Goal: Information Seeking & Learning: Learn about a topic

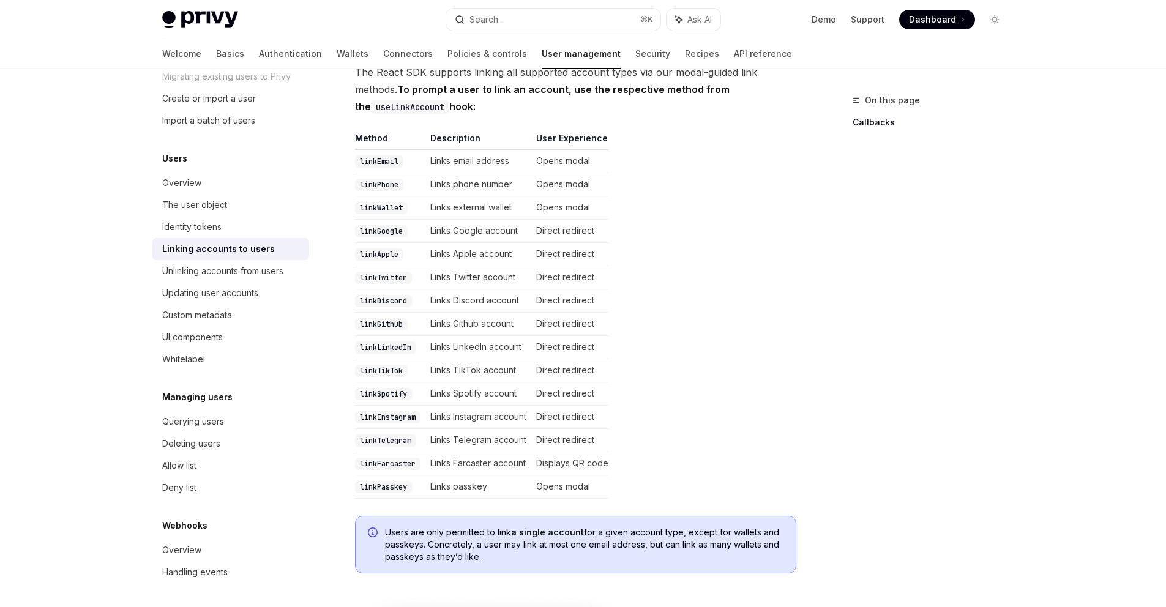
scroll to position [86, 0]
click at [190, 567] on div "Handling events" at bounding box center [194, 571] width 65 height 15
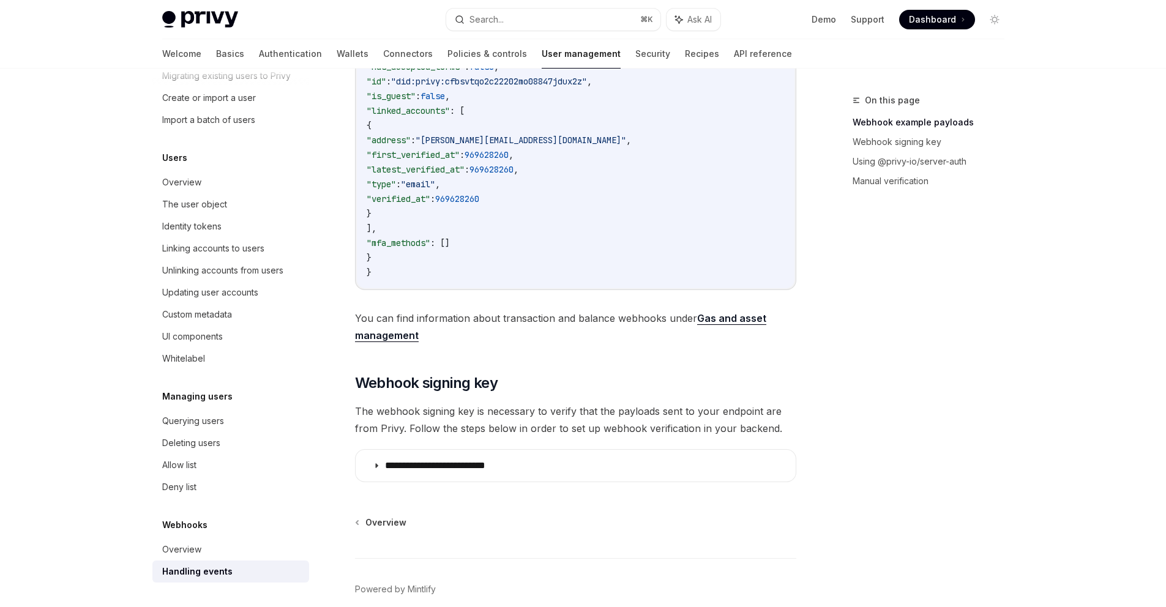
scroll to position [467, 0]
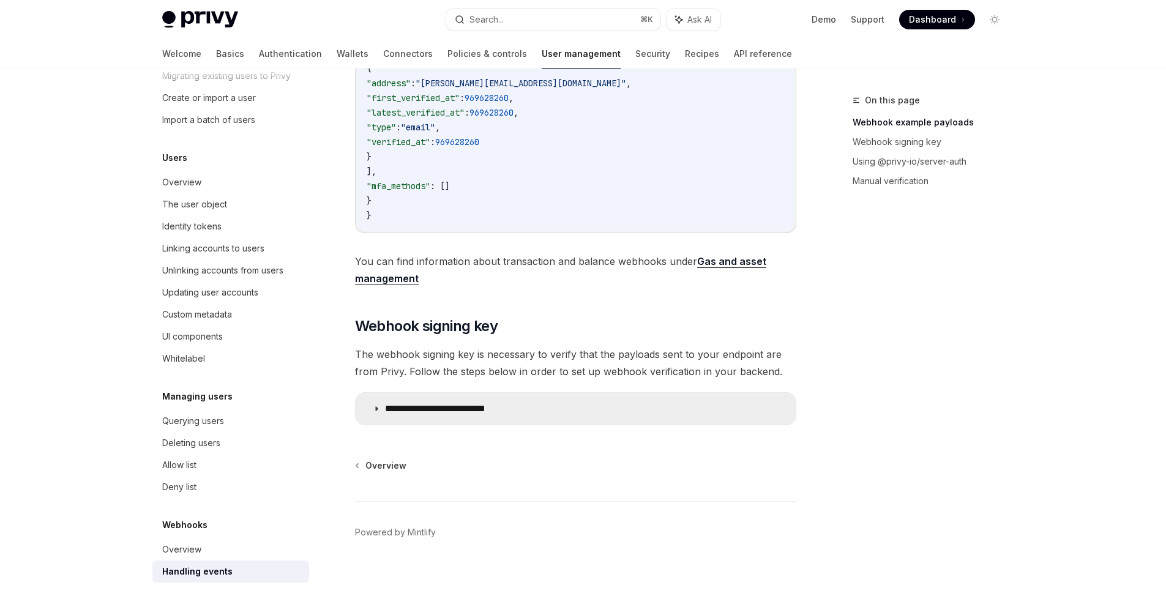
click at [373, 411] on icon at bounding box center [376, 408] width 7 height 7
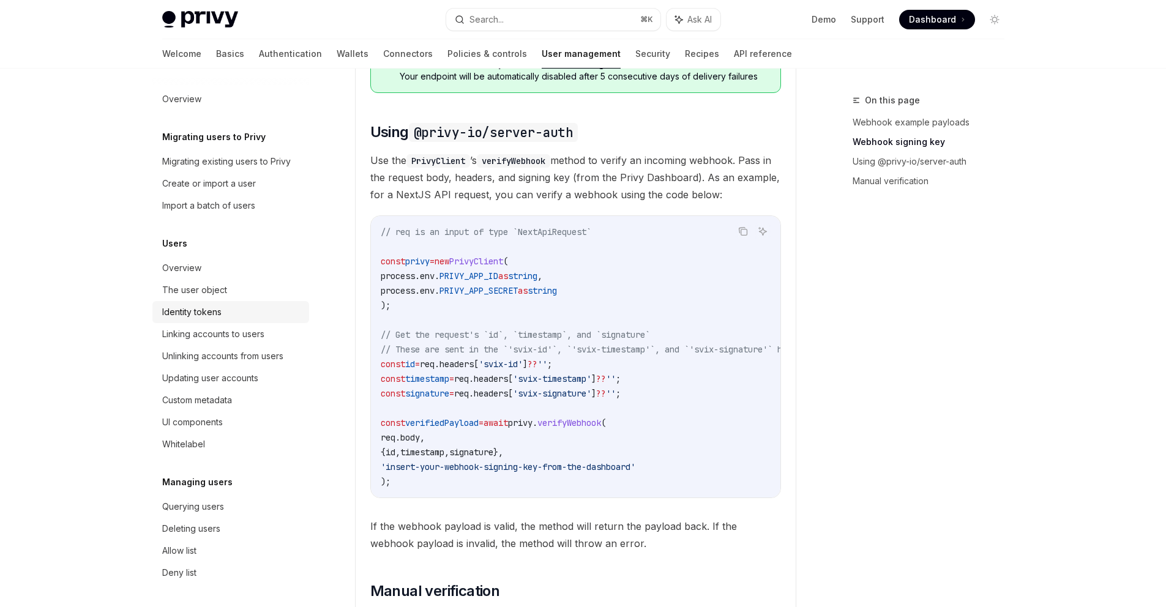
click at [190, 303] on link "Identity tokens" at bounding box center [230, 312] width 157 height 22
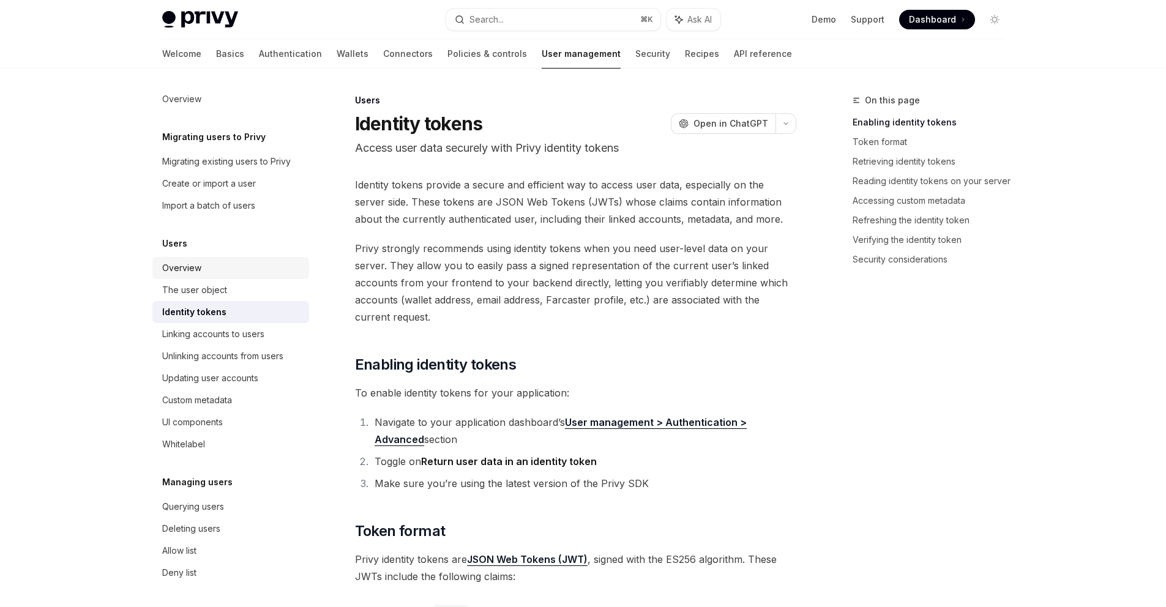
click at [182, 277] on link "Overview" at bounding box center [230, 268] width 157 height 22
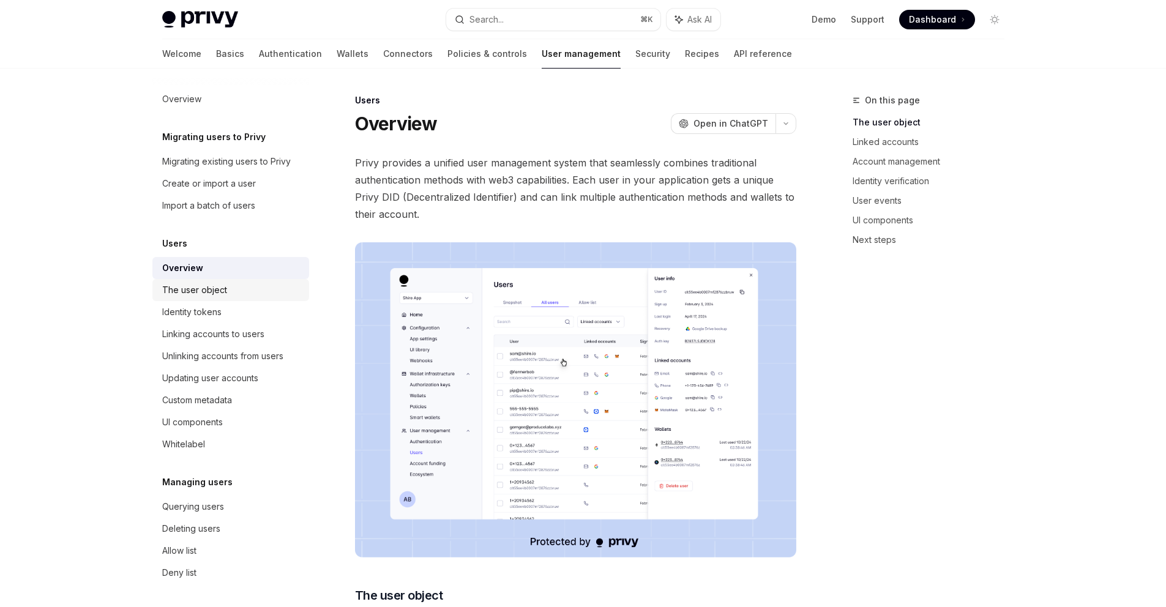
click at [190, 284] on div "The user object" at bounding box center [194, 290] width 65 height 15
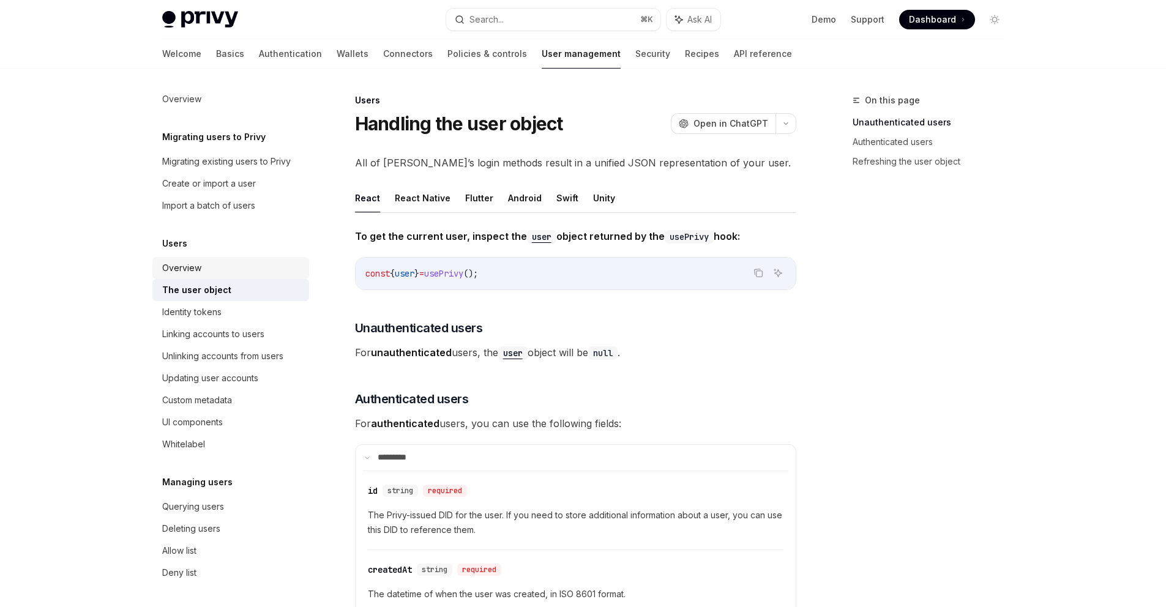
click at [184, 274] on div "Overview" at bounding box center [181, 268] width 39 height 15
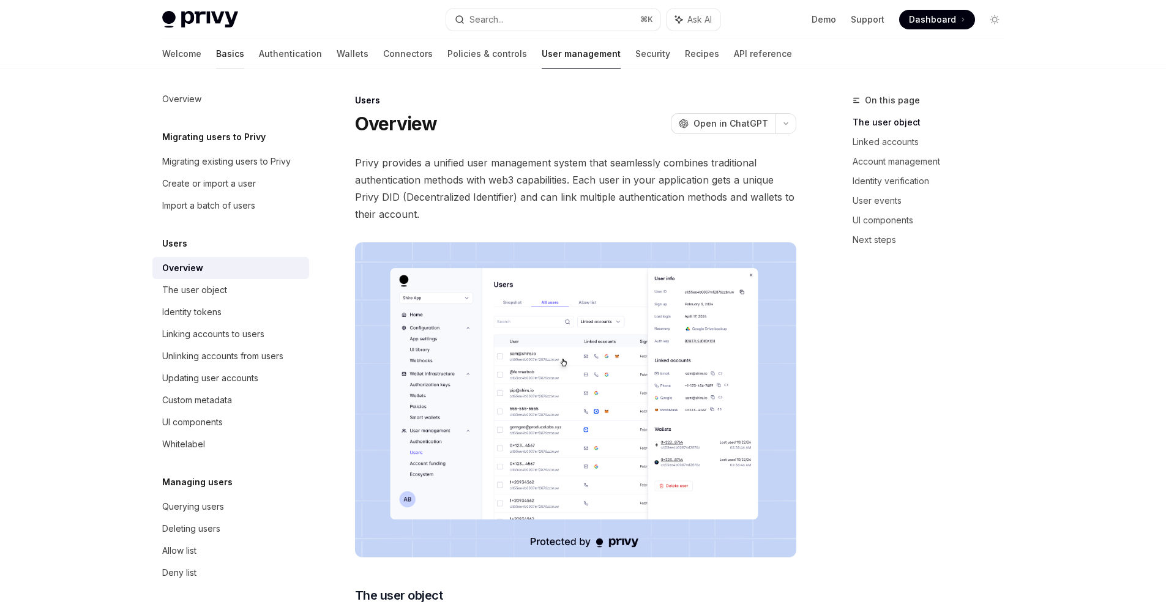
click at [216, 48] on link "Basics" at bounding box center [230, 53] width 28 height 29
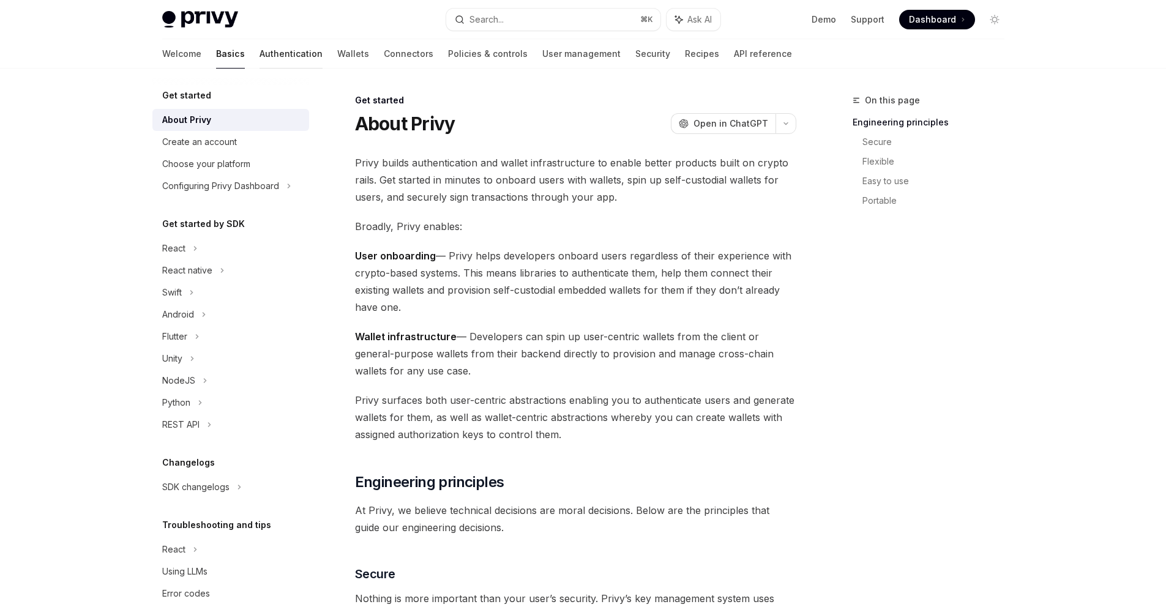
click at [259, 61] on link "Authentication" at bounding box center [290, 53] width 63 height 29
type textarea "*"
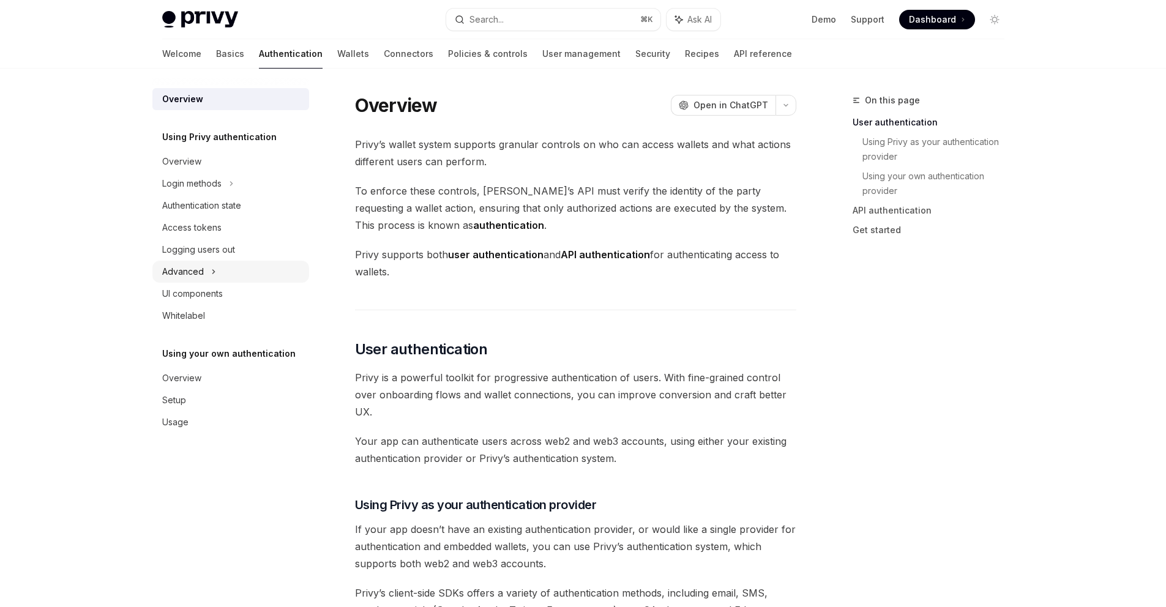
click at [195, 270] on div "Advanced" at bounding box center [183, 271] width 42 height 15
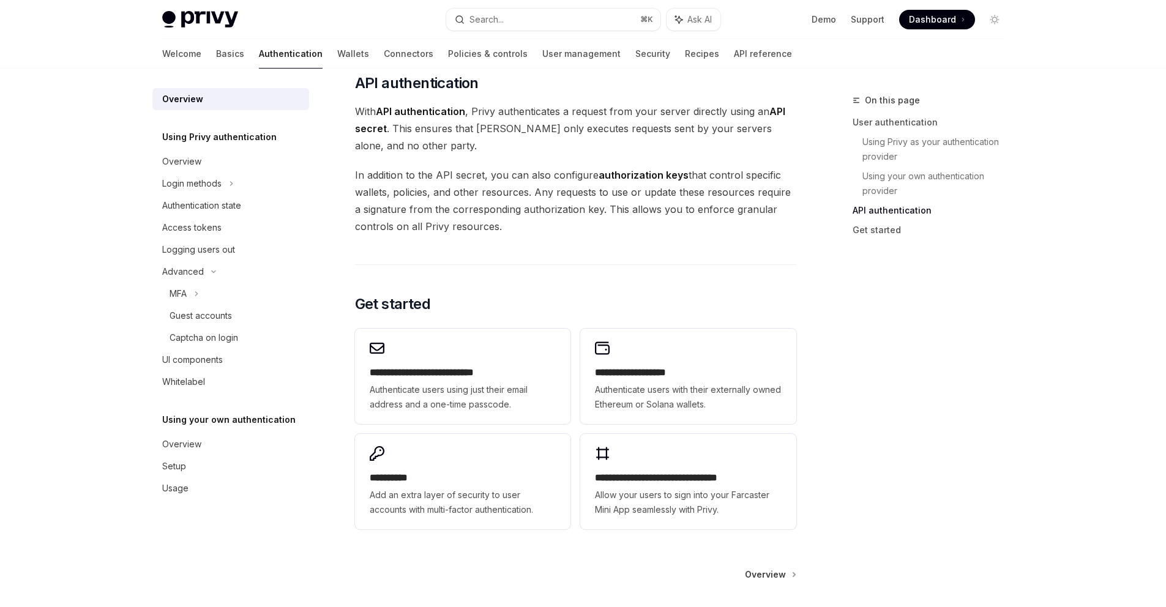
scroll to position [927, 0]
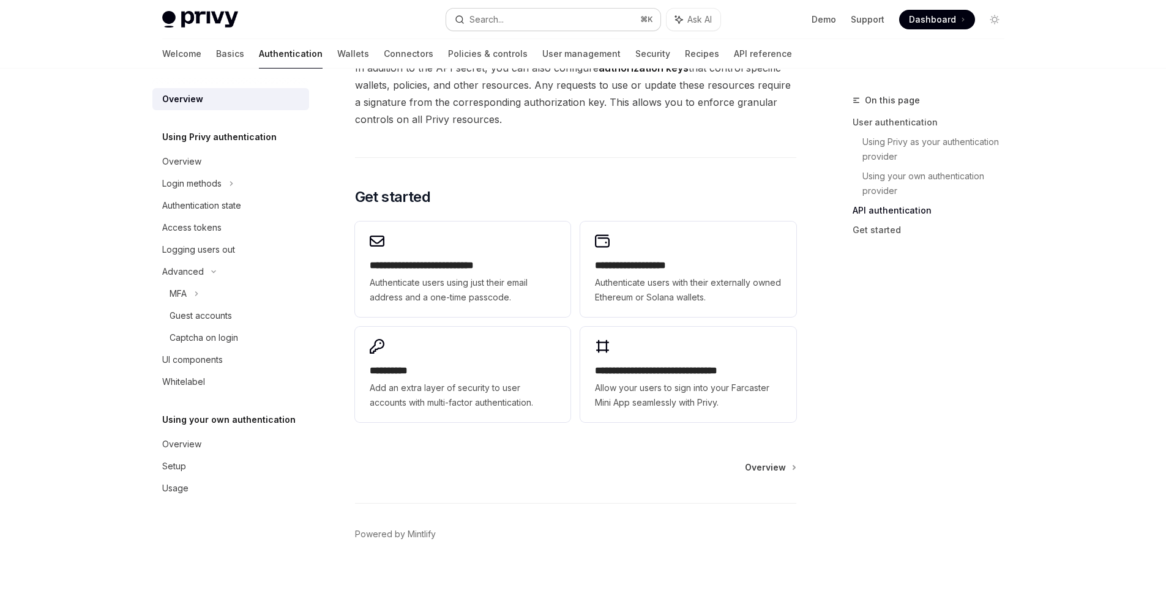
click at [500, 12] on div "Search..." at bounding box center [486, 19] width 34 height 15
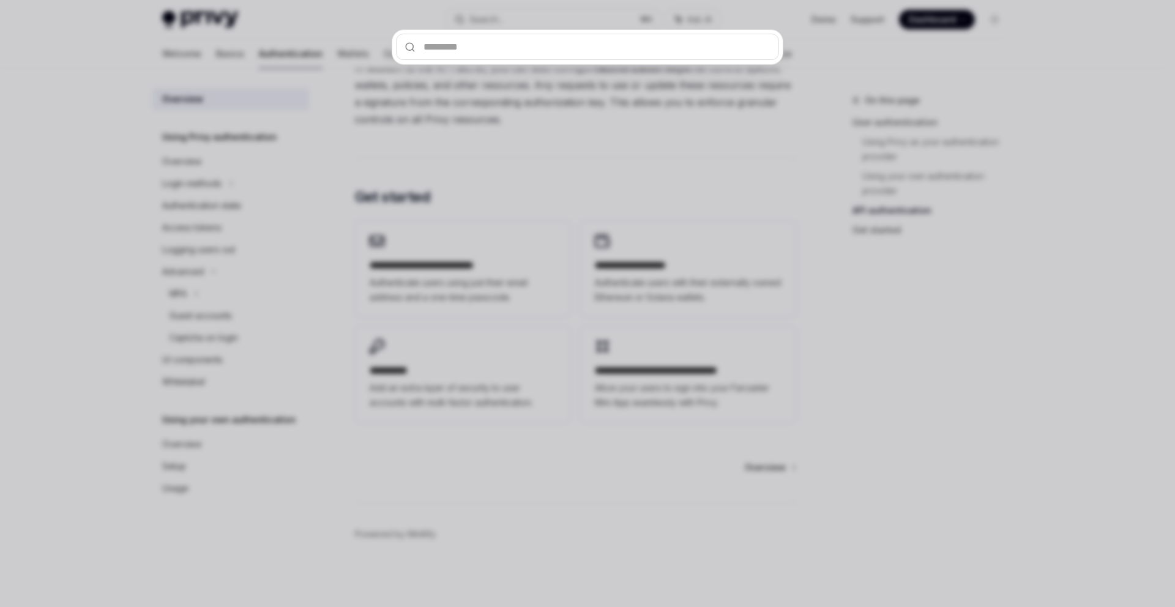
type input "*"
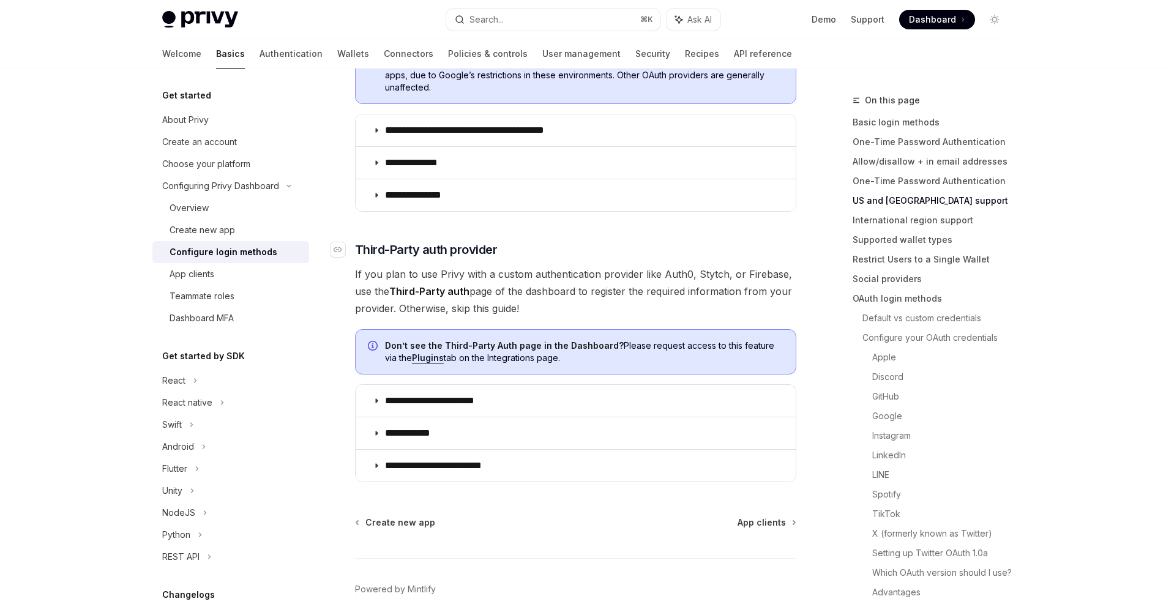
scroll to position [566, 0]
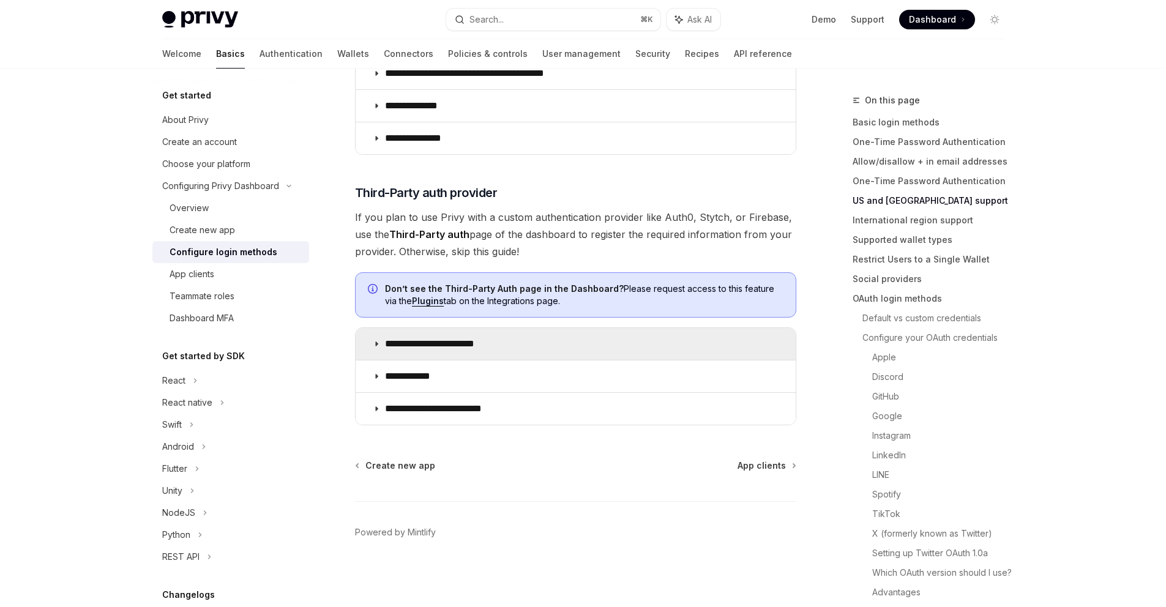
click at [444, 353] on summary "**********" at bounding box center [576, 344] width 440 height 32
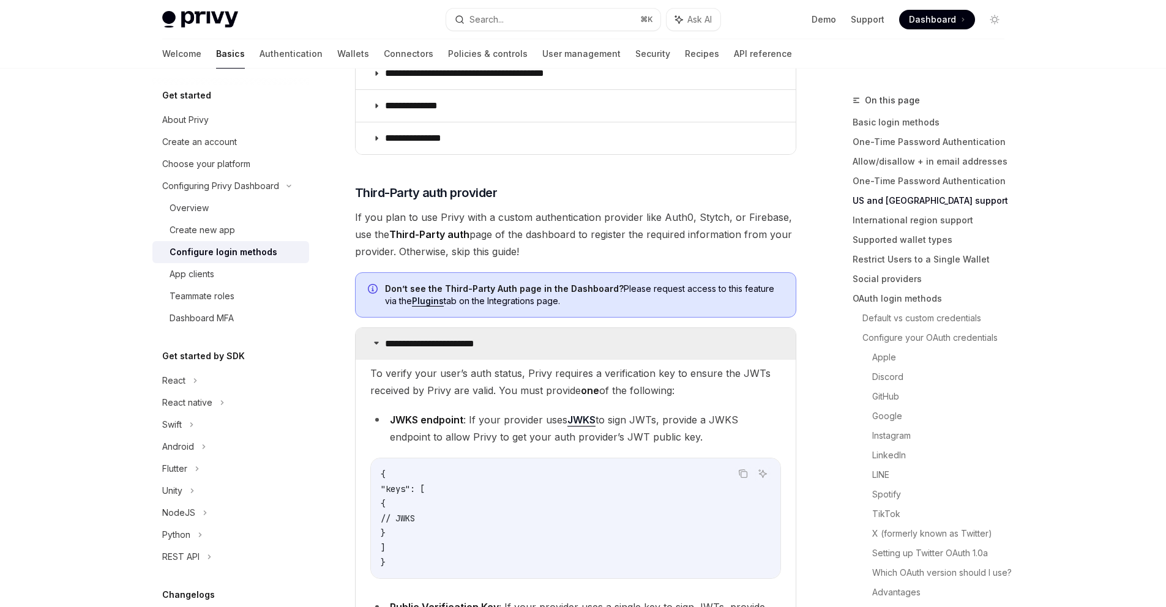
click at [444, 352] on summary "**********" at bounding box center [576, 344] width 440 height 32
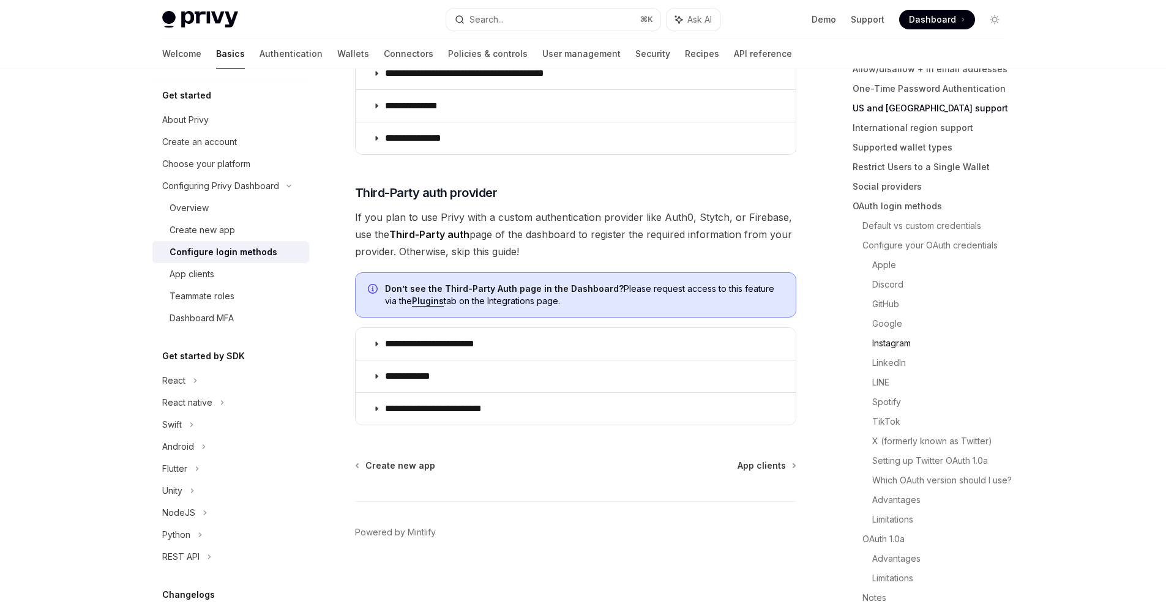
scroll to position [119, 0]
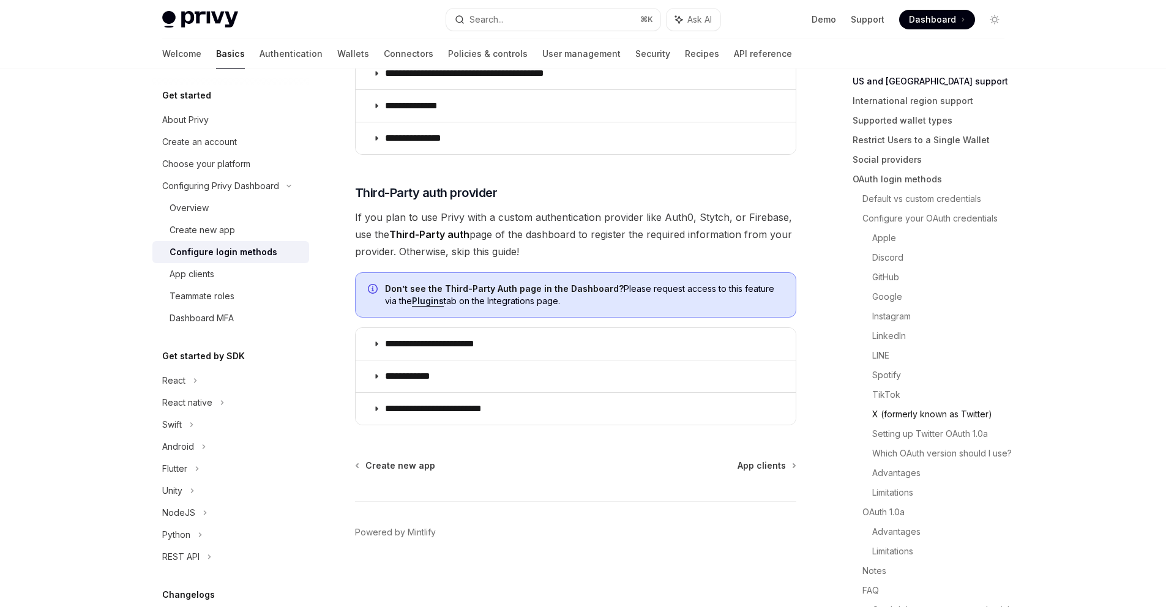
click at [906, 409] on link "X (formerly known as Twitter)" at bounding box center [943, 414] width 142 height 20
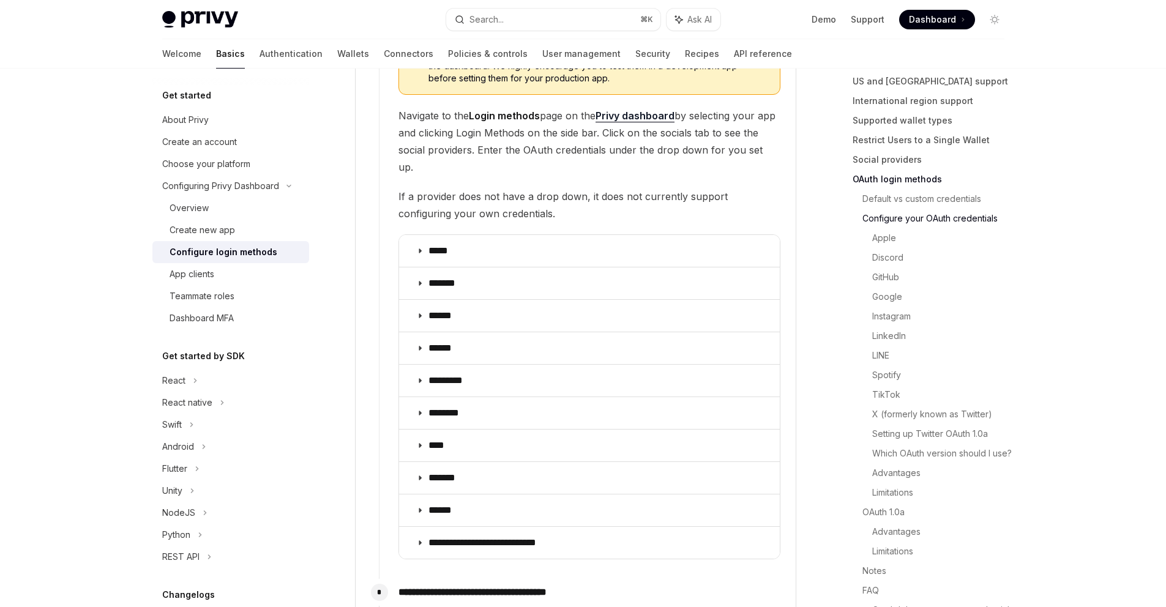
scroll to position [1374, 0]
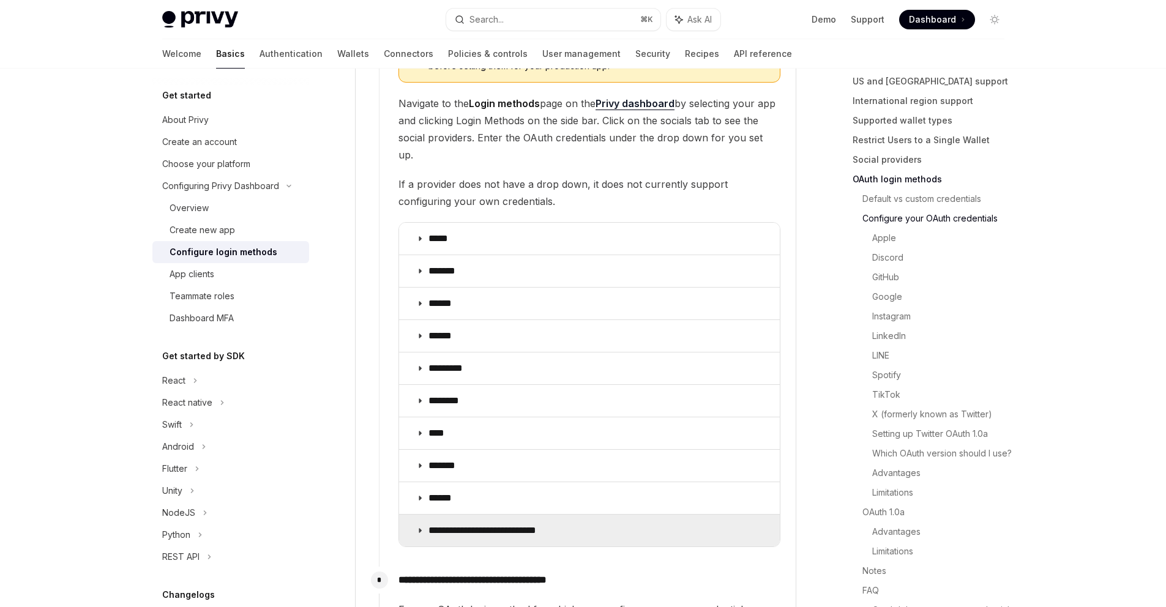
click at [420, 527] on icon at bounding box center [419, 530] width 7 height 7
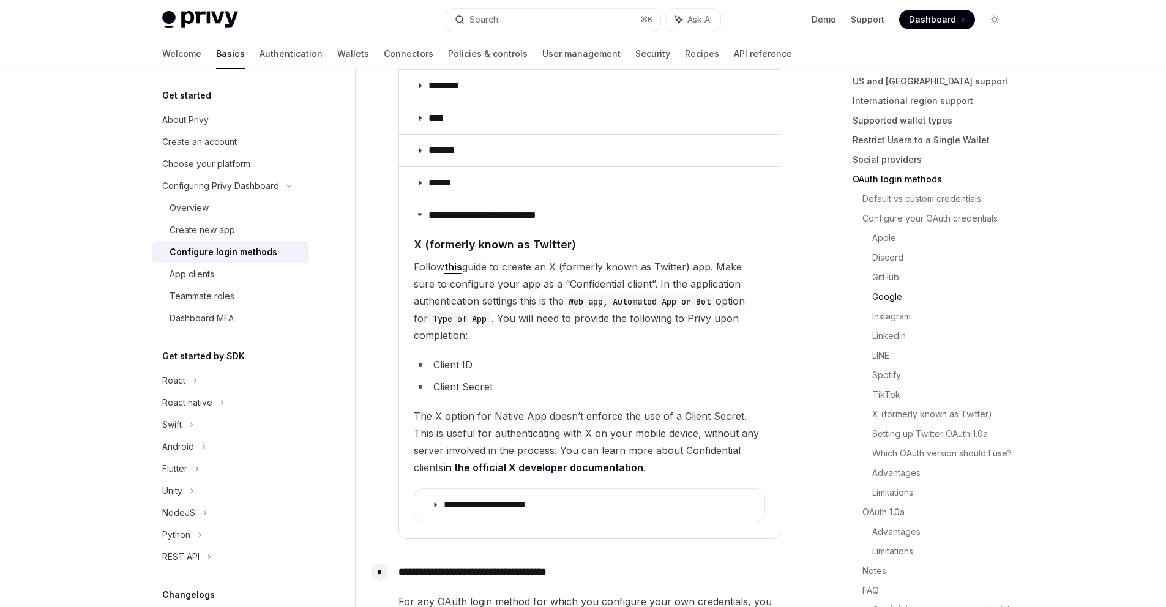
scroll to position [1694, 0]
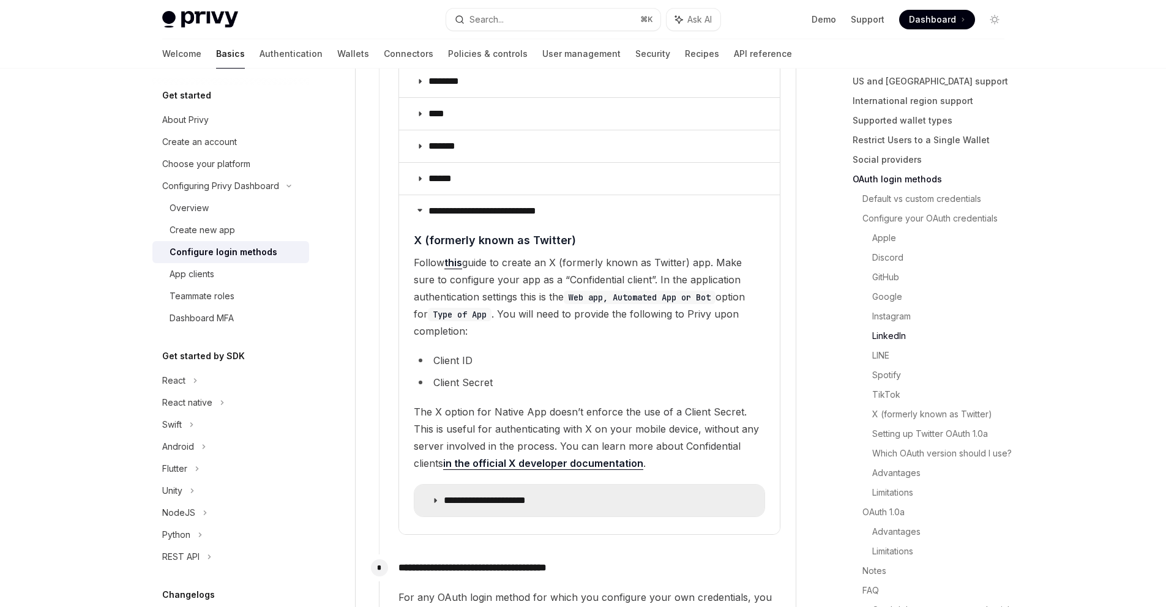
click at [433, 497] on icon at bounding box center [434, 500] width 7 height 7
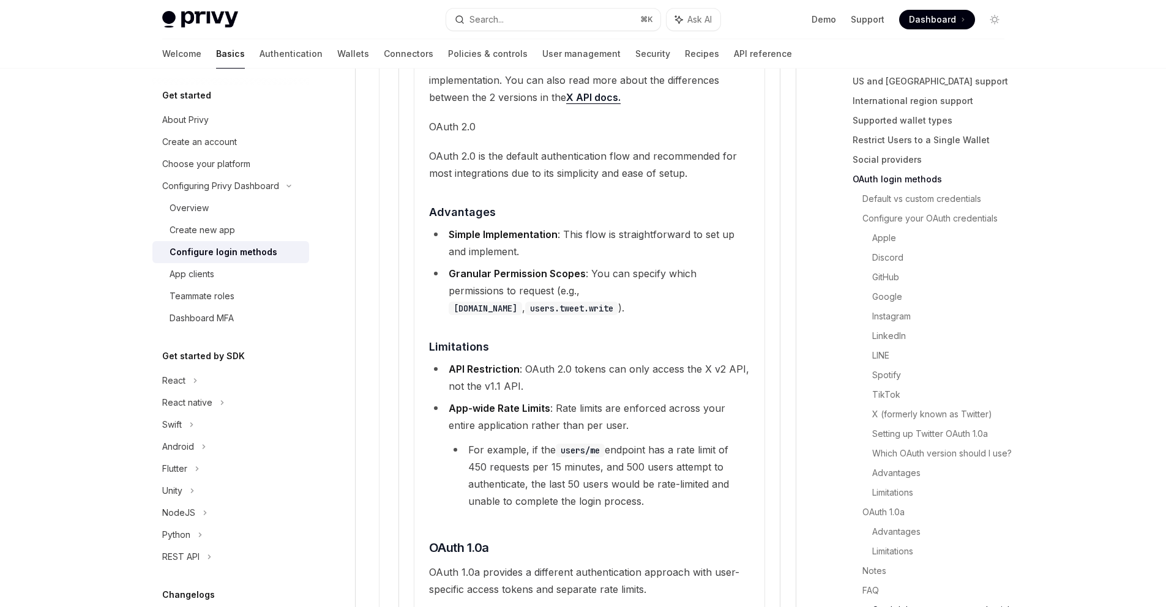
scroll to position [2482, 0]
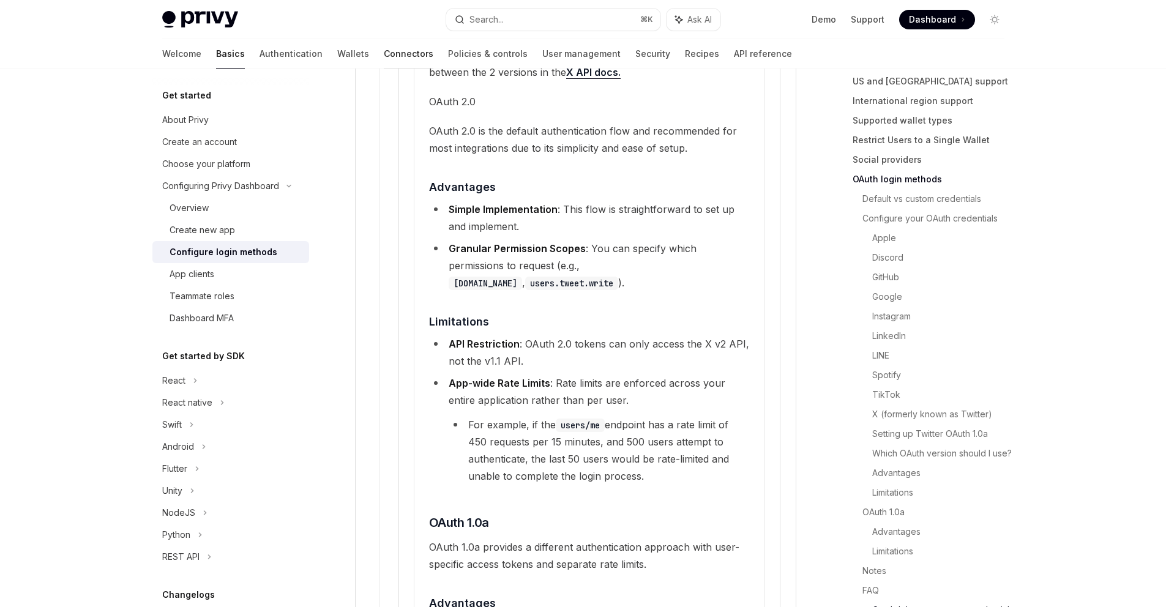
click at [384, 56] on link "Connectors" at bounding box center [409, 53] width 50 height 29
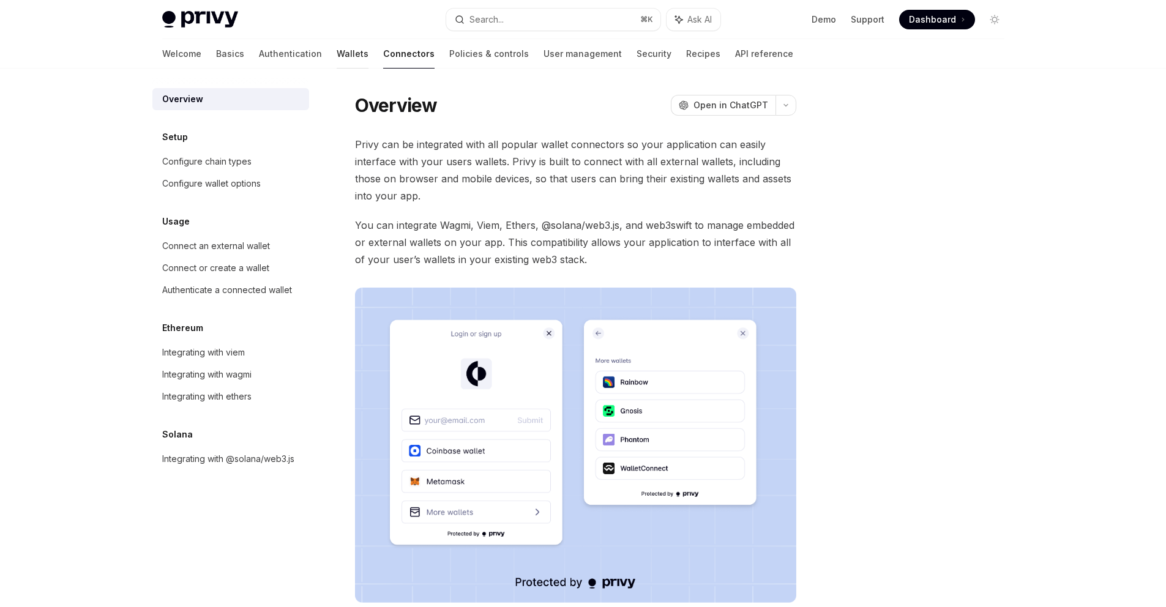
click at [337, 61] on link "Wallets" at bounding box center [353, 53] width 32 height 29
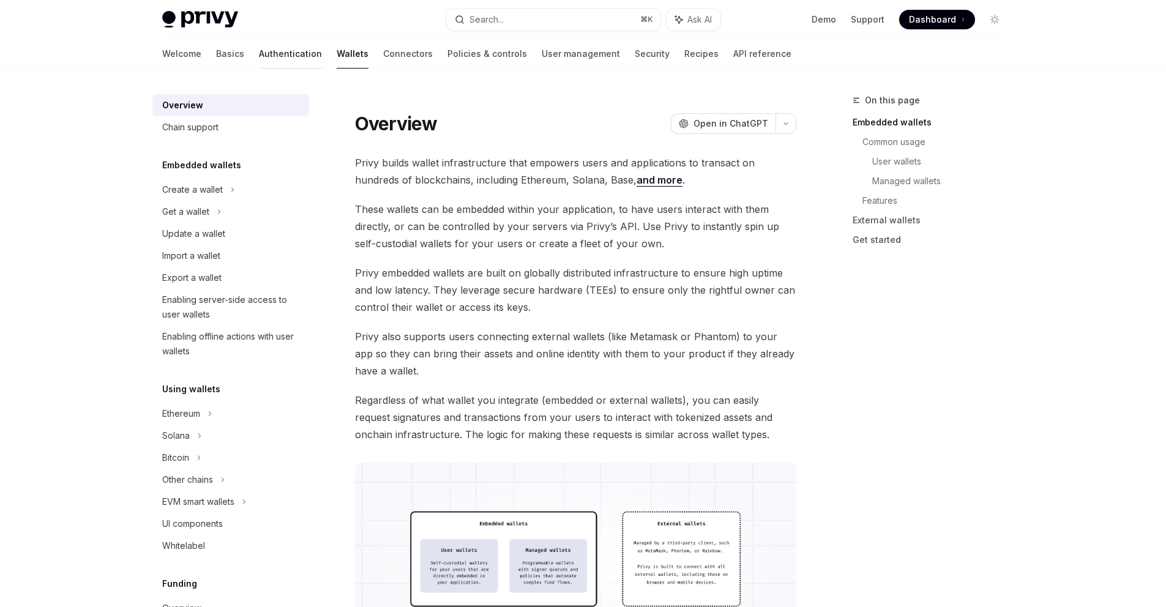
click at [259, 54] on link "Authentication" at bounding box center [290, 53] width 63 height 29
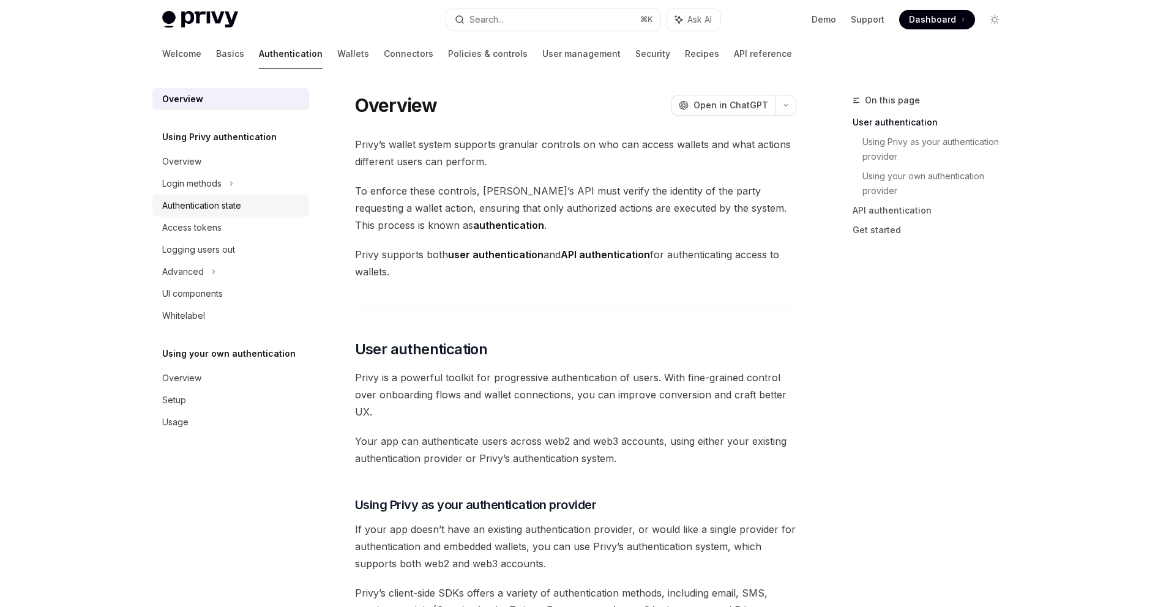
click at [201, 208] on div "Authentication state" at bounding box center [201, 205] width 79 height 15
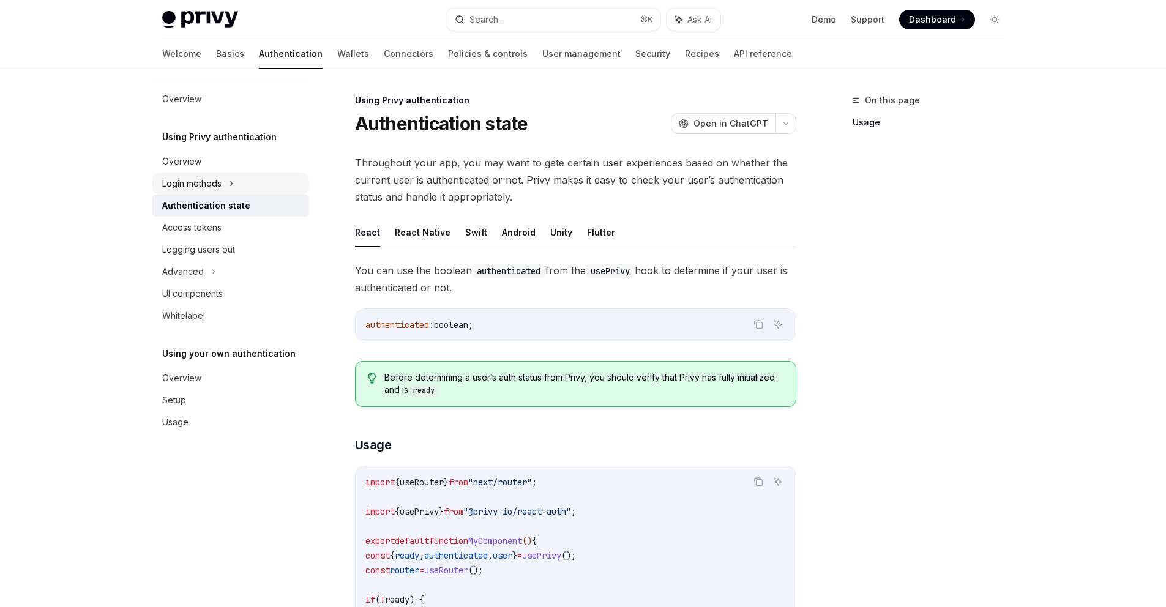
click at [200, 184] on div "Login methods" at bounding box center [191, 183] width 59 height 15
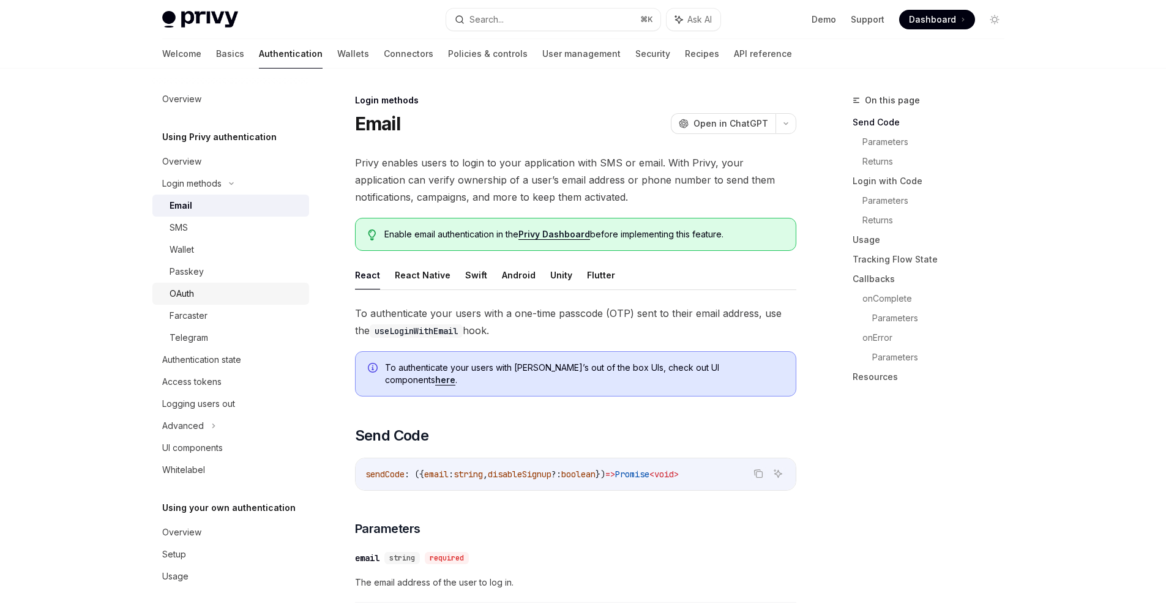
click at [198, 290] on div "OAuth" at bounding box center [236, 293] width 132 height 15
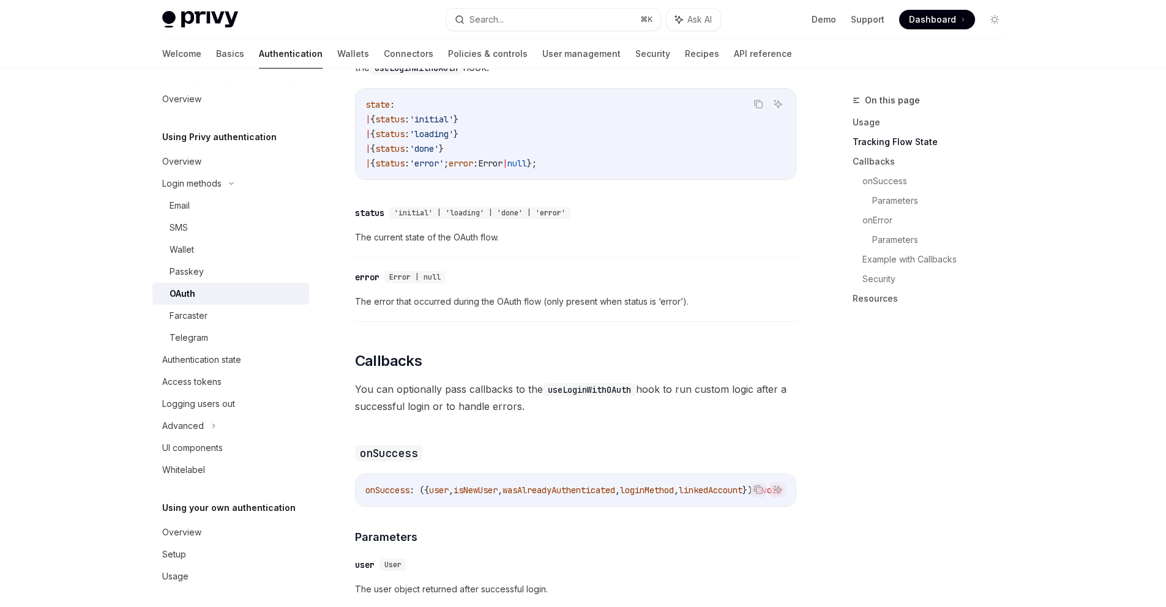
scroll to position [1196, 0]
click at [206, 333] on div "Telegram" at bounding box center [189, 337] width 39 height 15
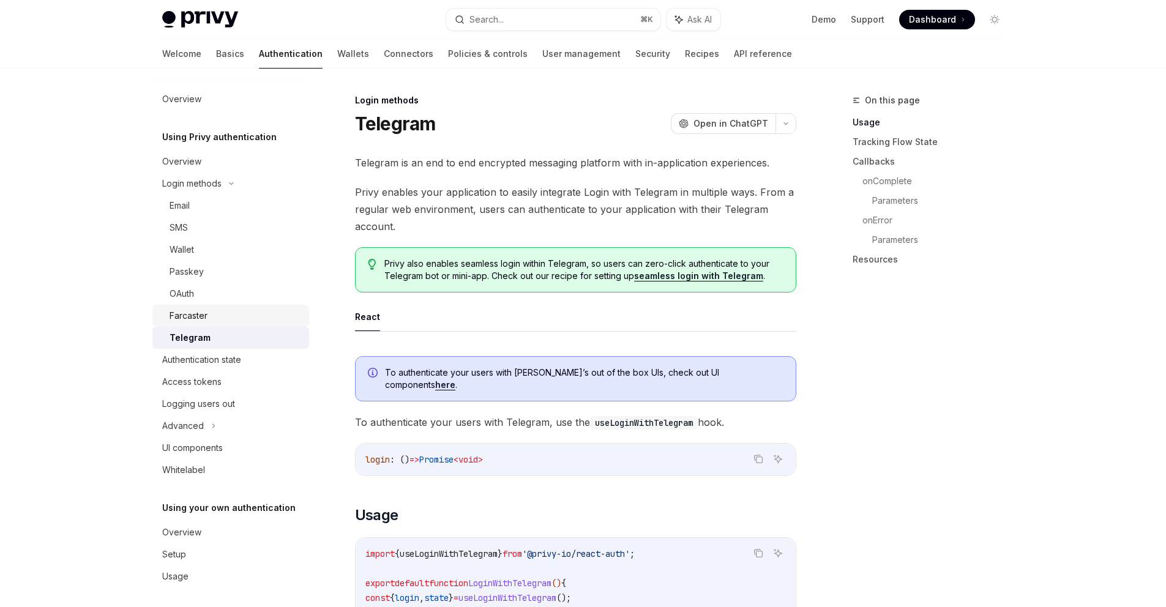
click at [206, 322] on div "Farcaster" at bounding box center [189, 315] width 38 height 15
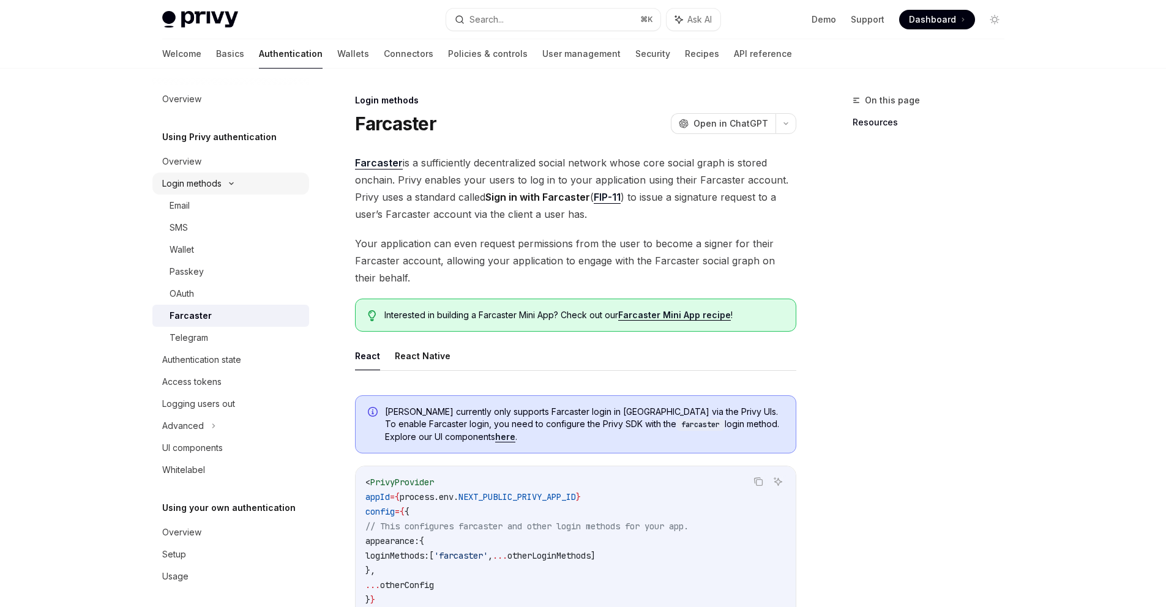
click at [208, 188] on div "Login methods" at bounding box center [191, 183] width 59 height 15
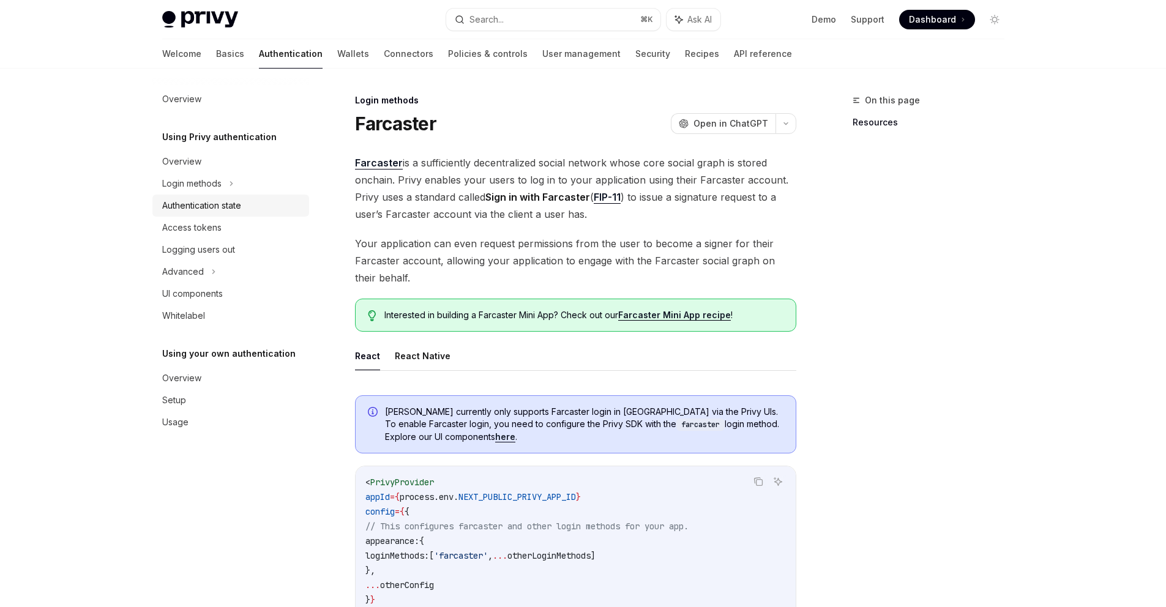
click at [210, 209] on div "Authentication state" at bounding box center [201, 205] width 79 height 15
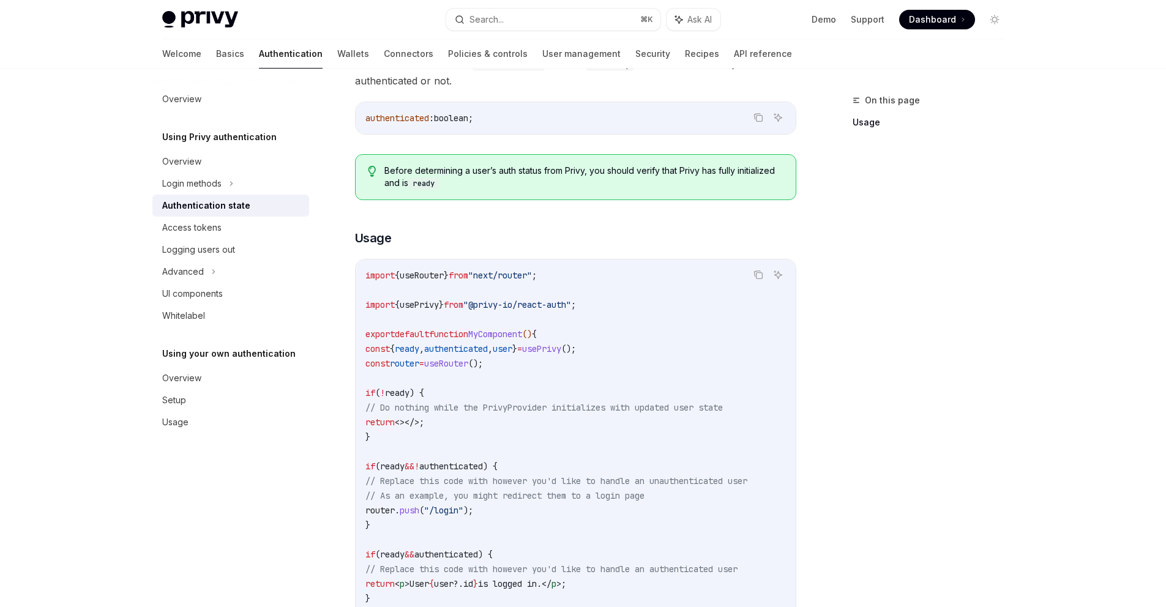
scroll to position [312, 0]
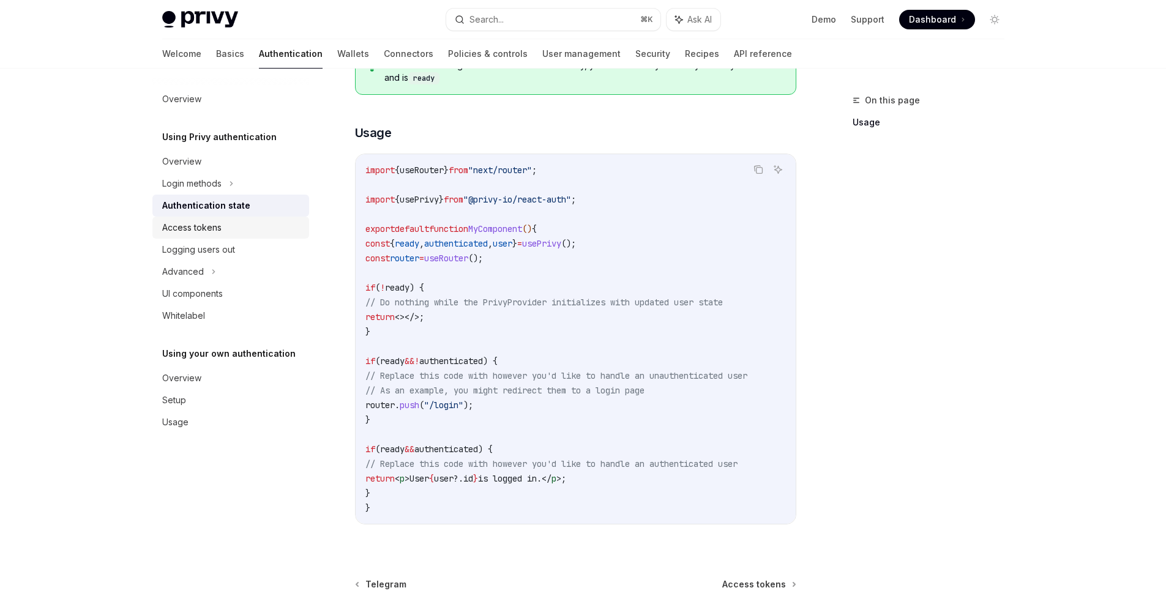
click at [221, 235] on link "Access tokens" at bounding box center [230, 228] width 157 height 22
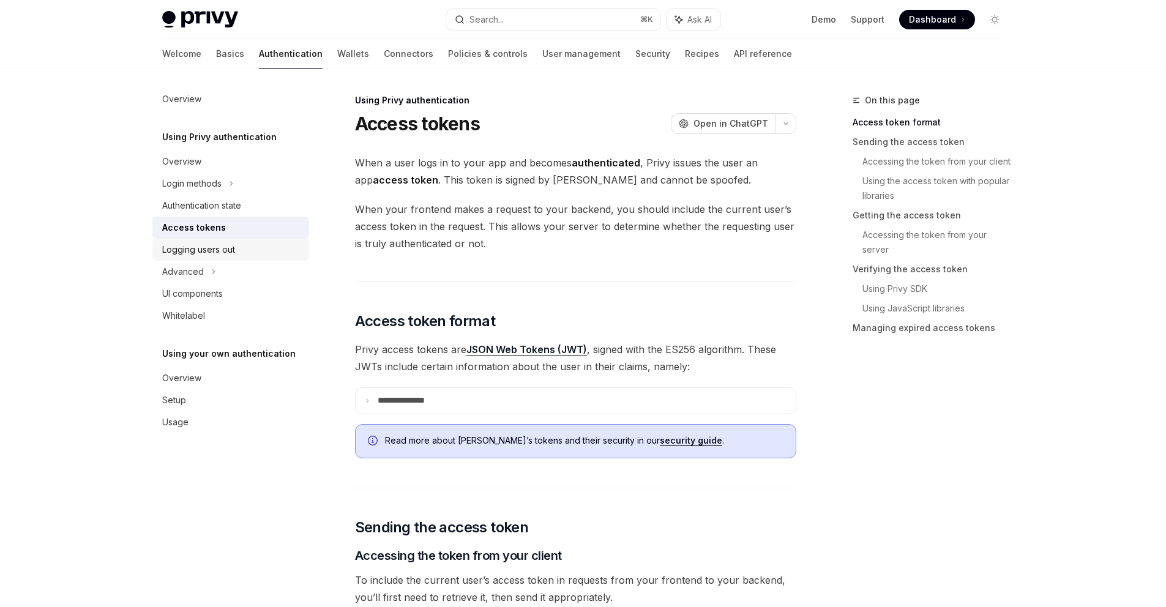
click at [211, 255] on div "Logging users out" at bounding box center [198, 249] width 73 height 15
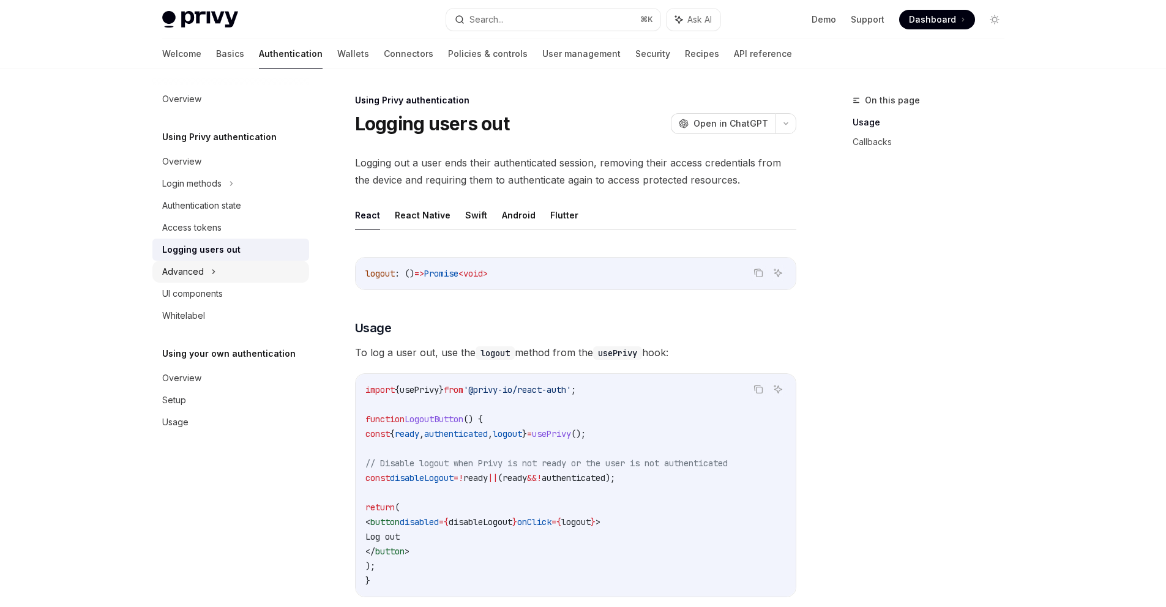
click at [196, 271] on div "Advanced" at bounding box center [183, 271] width 42 height 15
click at [200, 297] on div "MFA" at bounding box center [230, 294] width 157 height 22
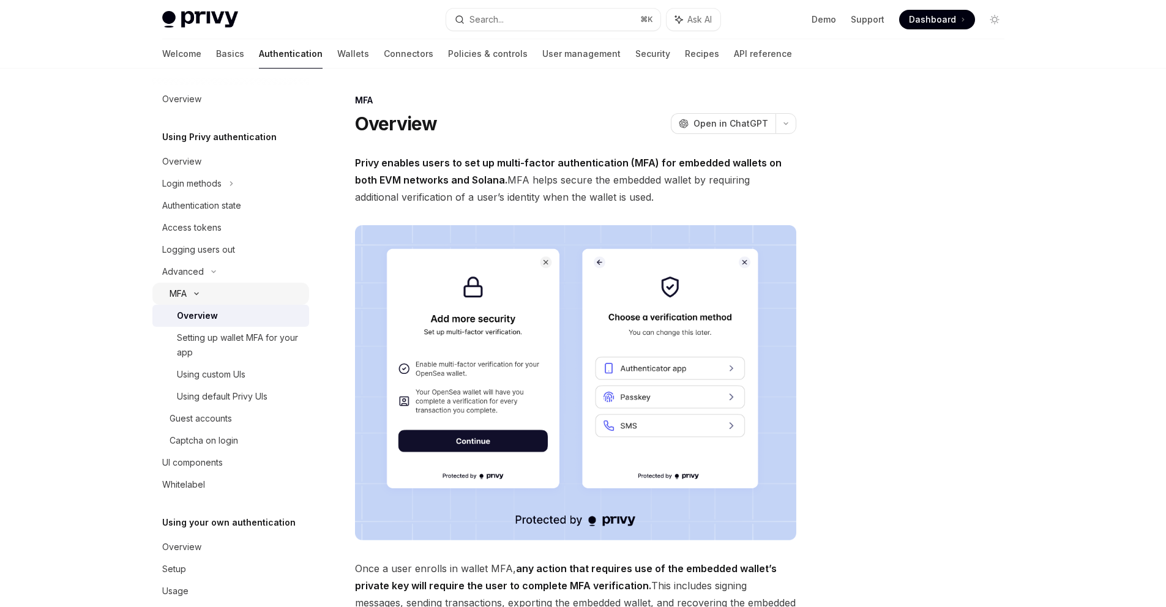
click at [201, 296] on icon at bounding box center [196, 293] width 15 height 5
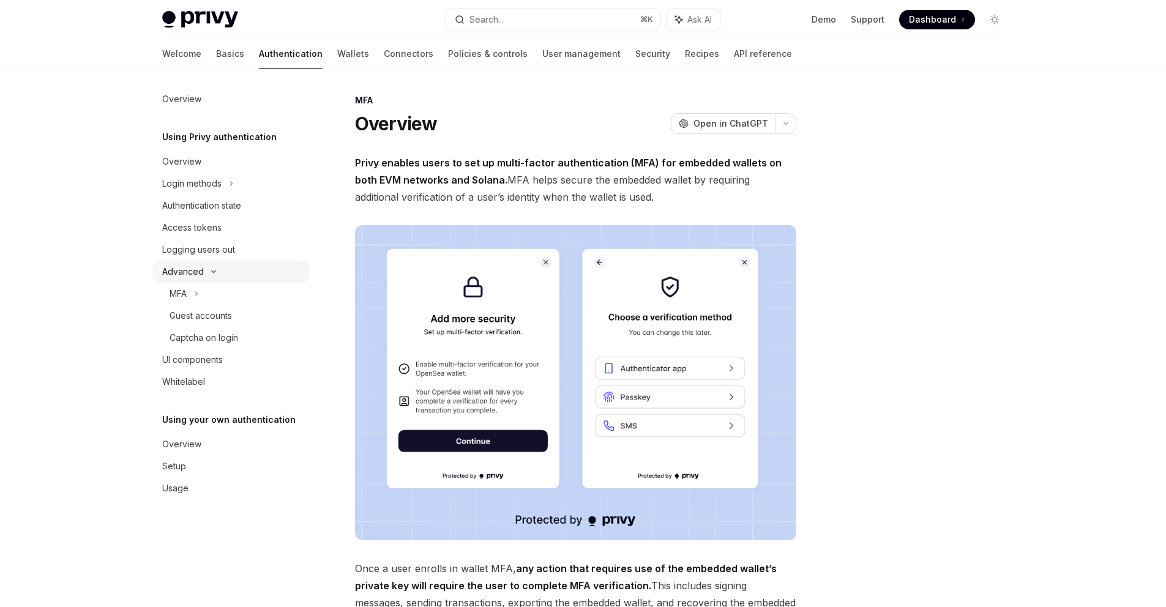
click at [199, 273] on div "Advanced" at bounding box center [183, 271] width 42 height 15
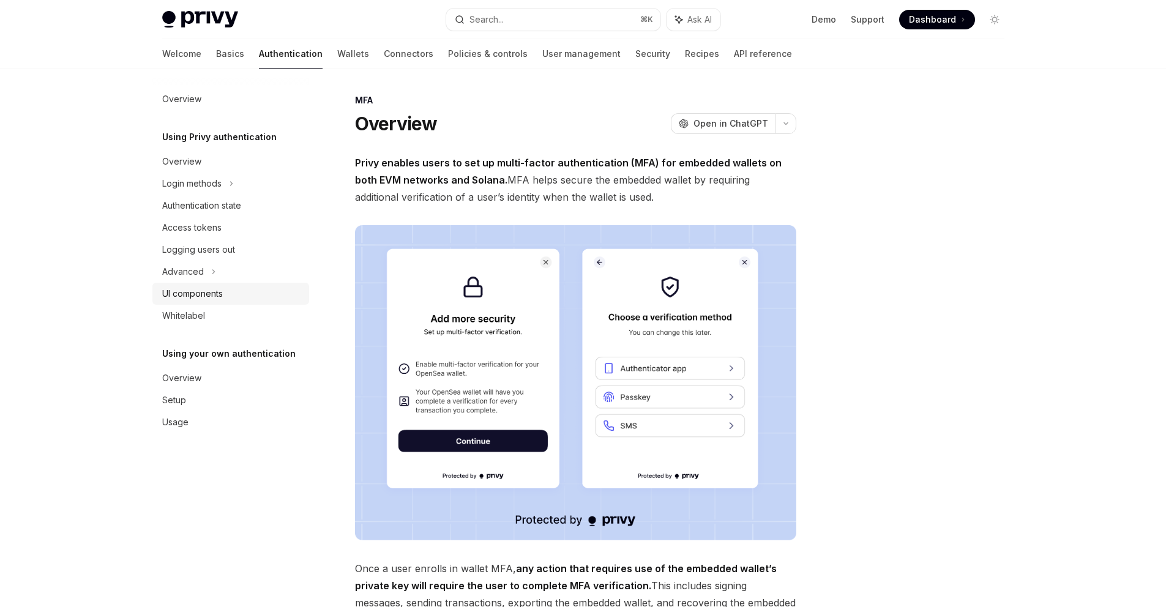
click at [209, 292] on div "UI components" at bounding box center [192, 293] width 61 height 15
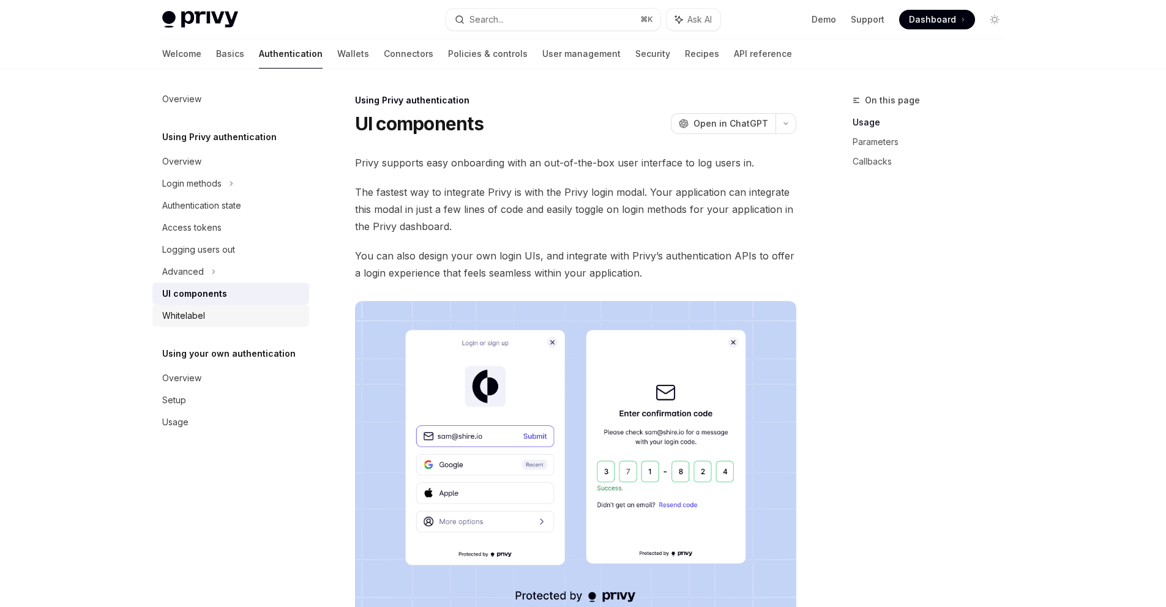
click at [199, 316] on div "Whitelabel" at bounding box center [183, 315] width 43 height 15
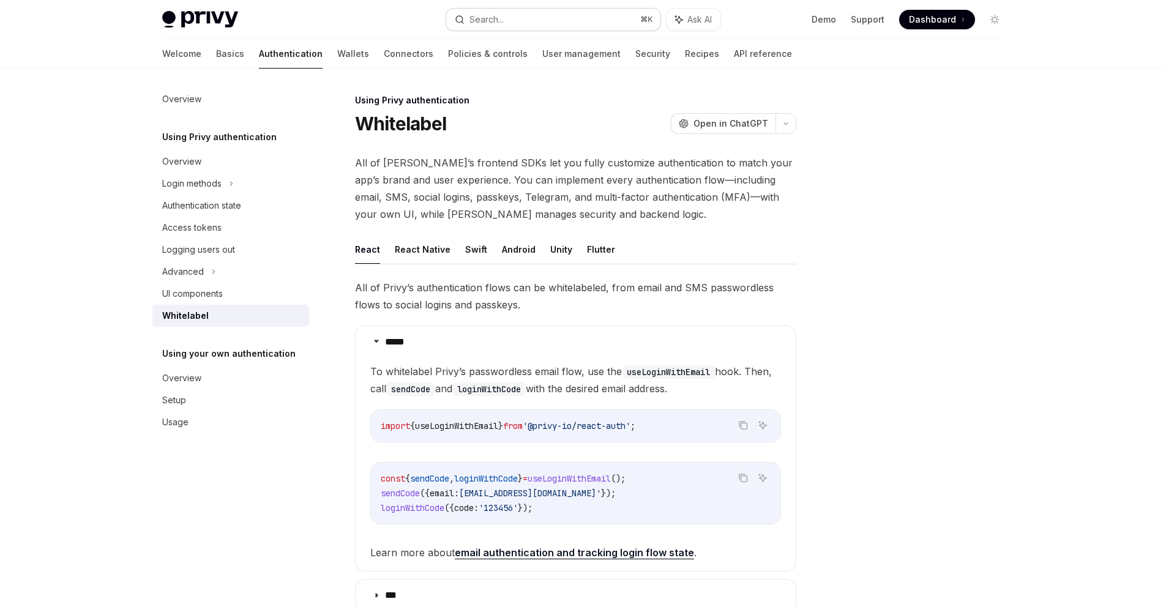
click at [541, 22] on button "Search... ⌘ K" at bounding box center [553, 20] width 214 height 22
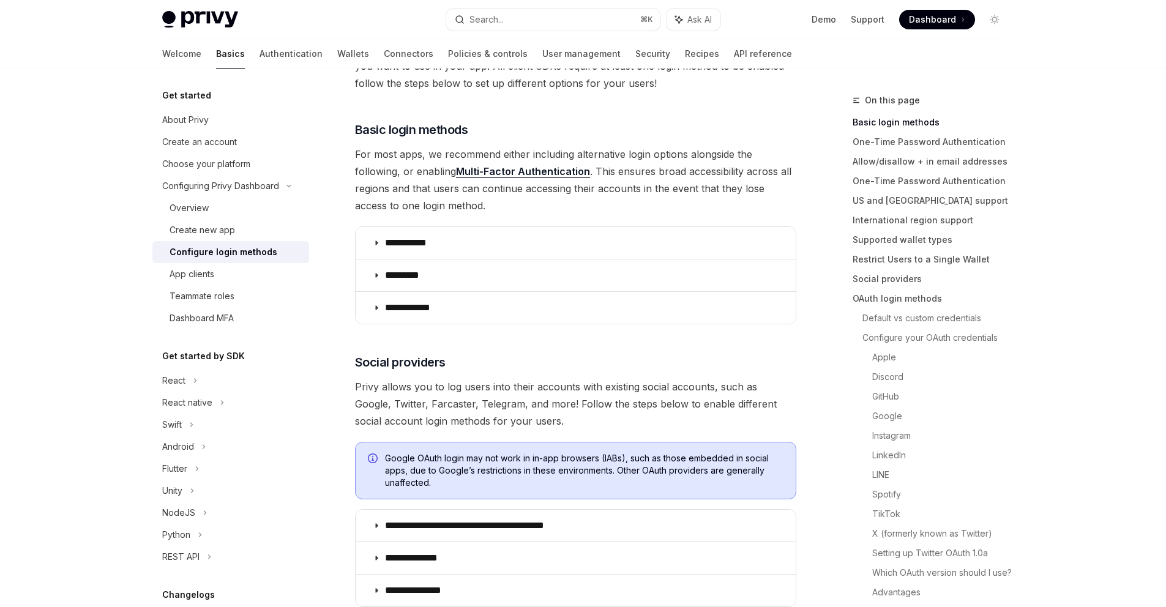
scroll to position [165, 0]
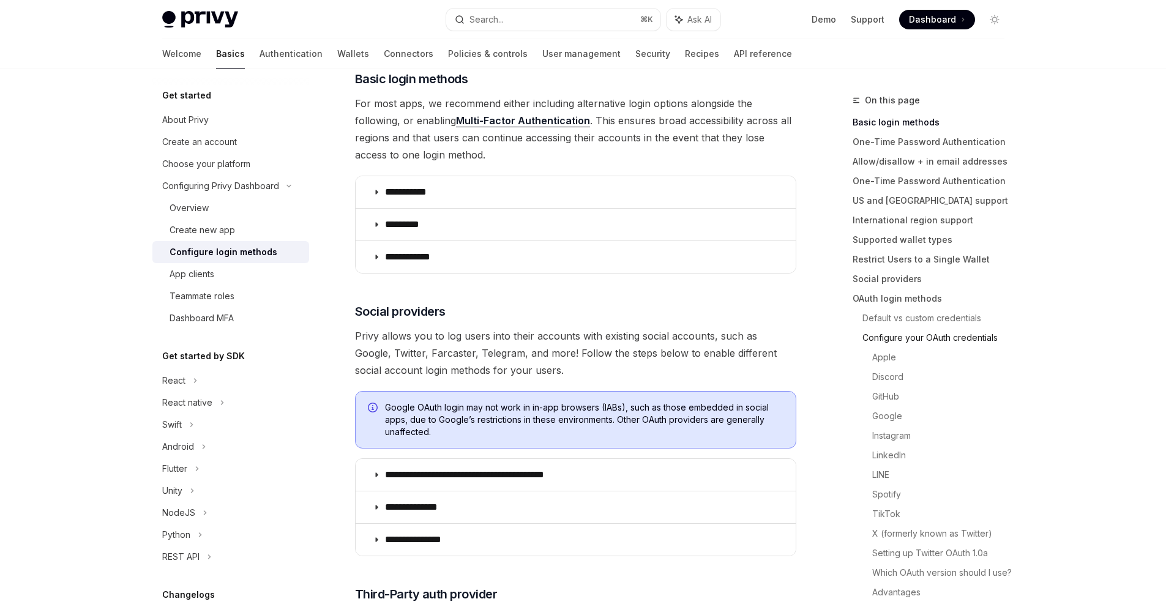
click at [903, 340] on link "Configure your OAuth credentials" at bounding box center [938, 338] width 152 height 20
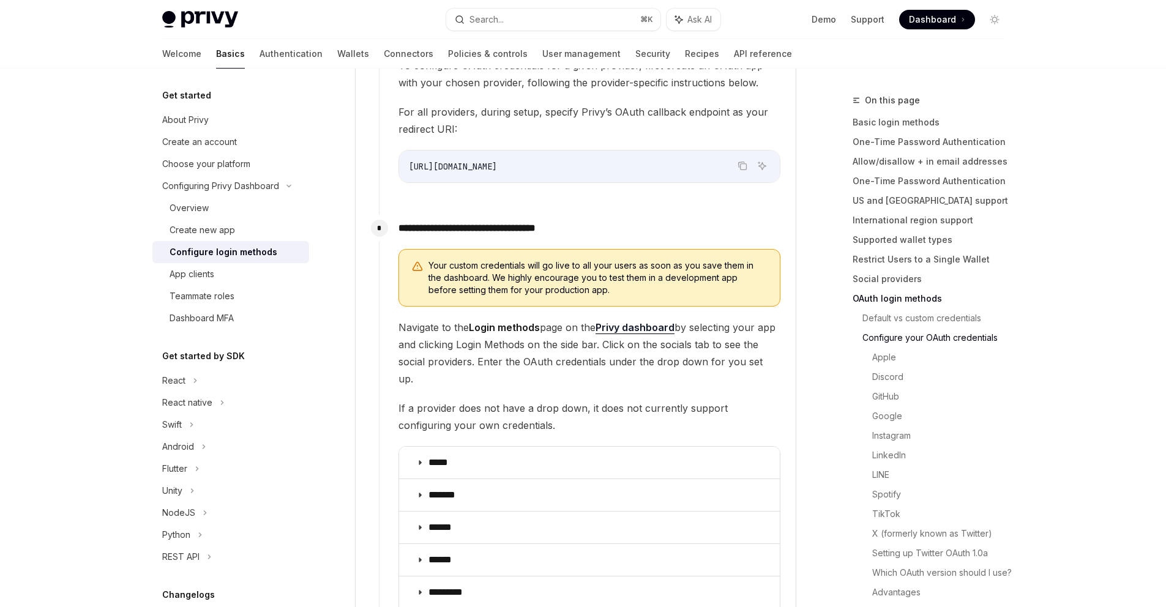
scroll to position [1175, 0]
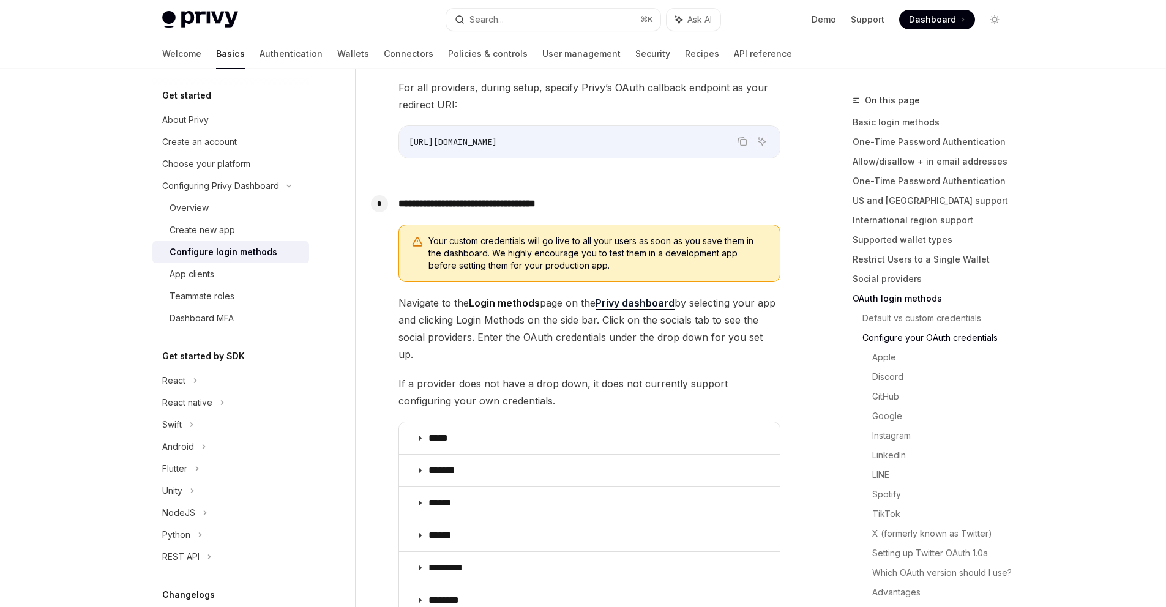
type textarea "*"
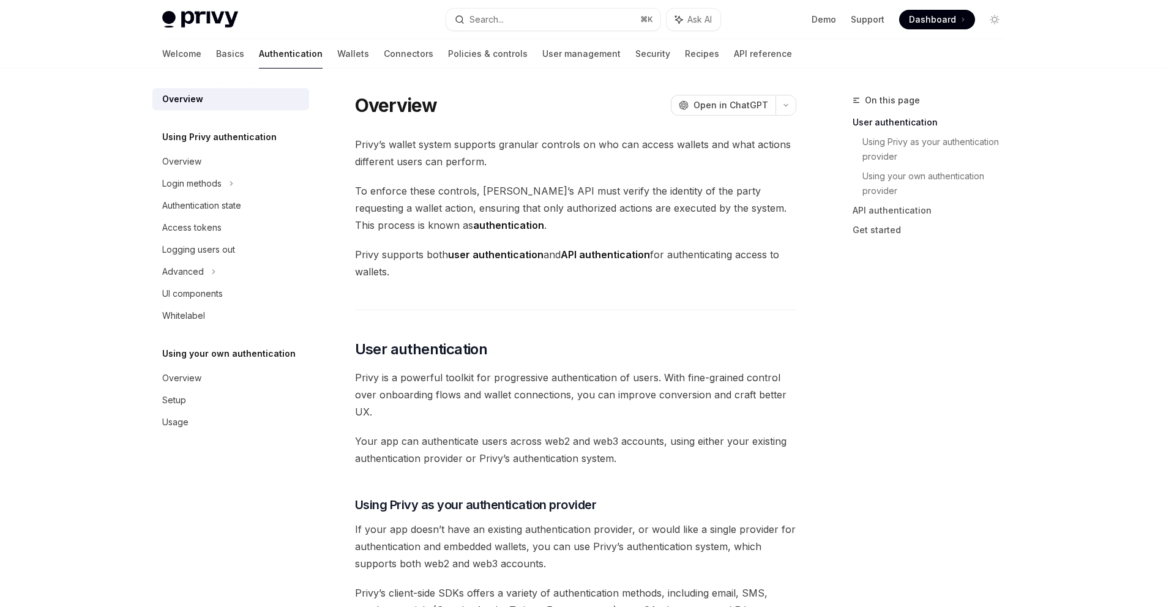
scroll to position [278, 0]
